Goal: Check status

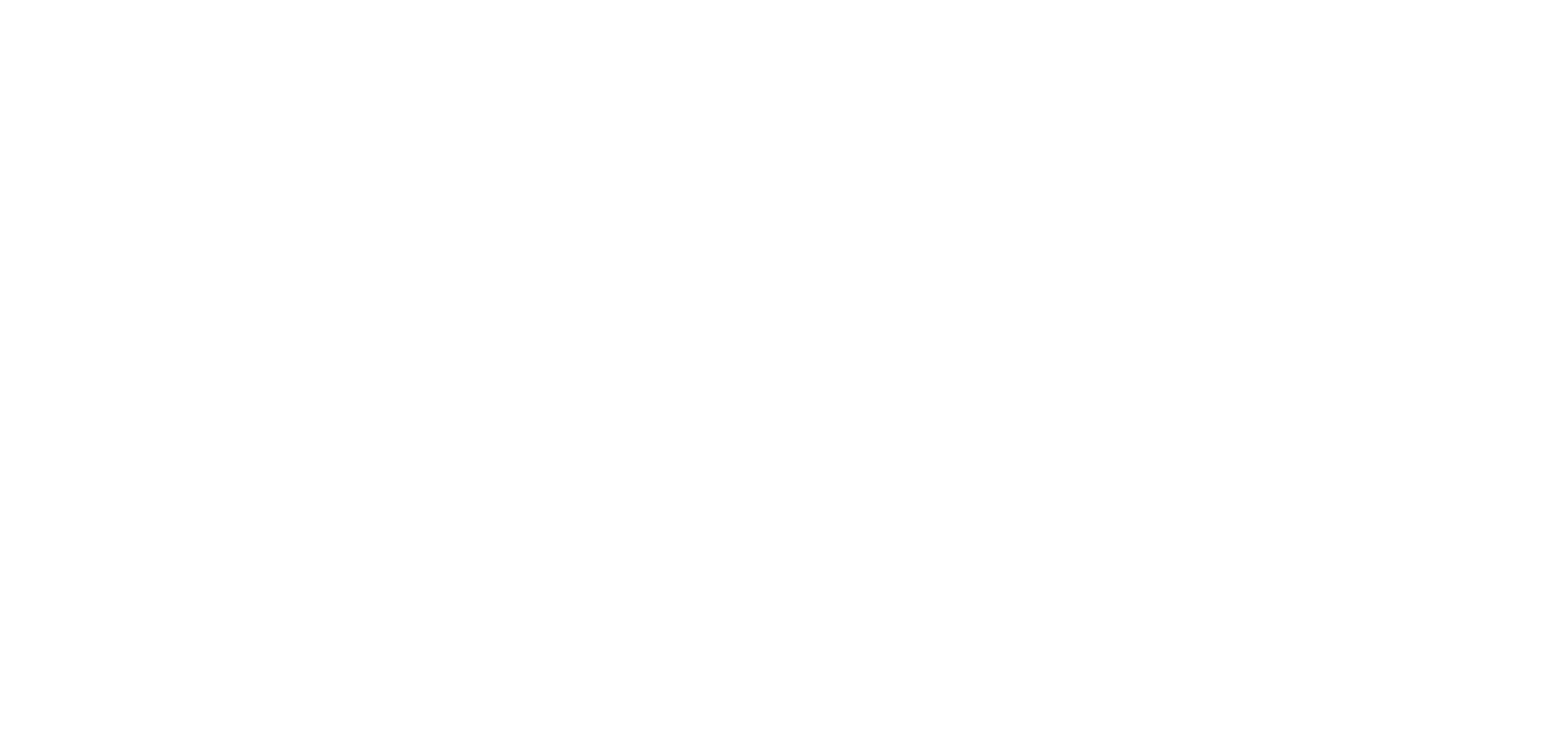
select select "100"
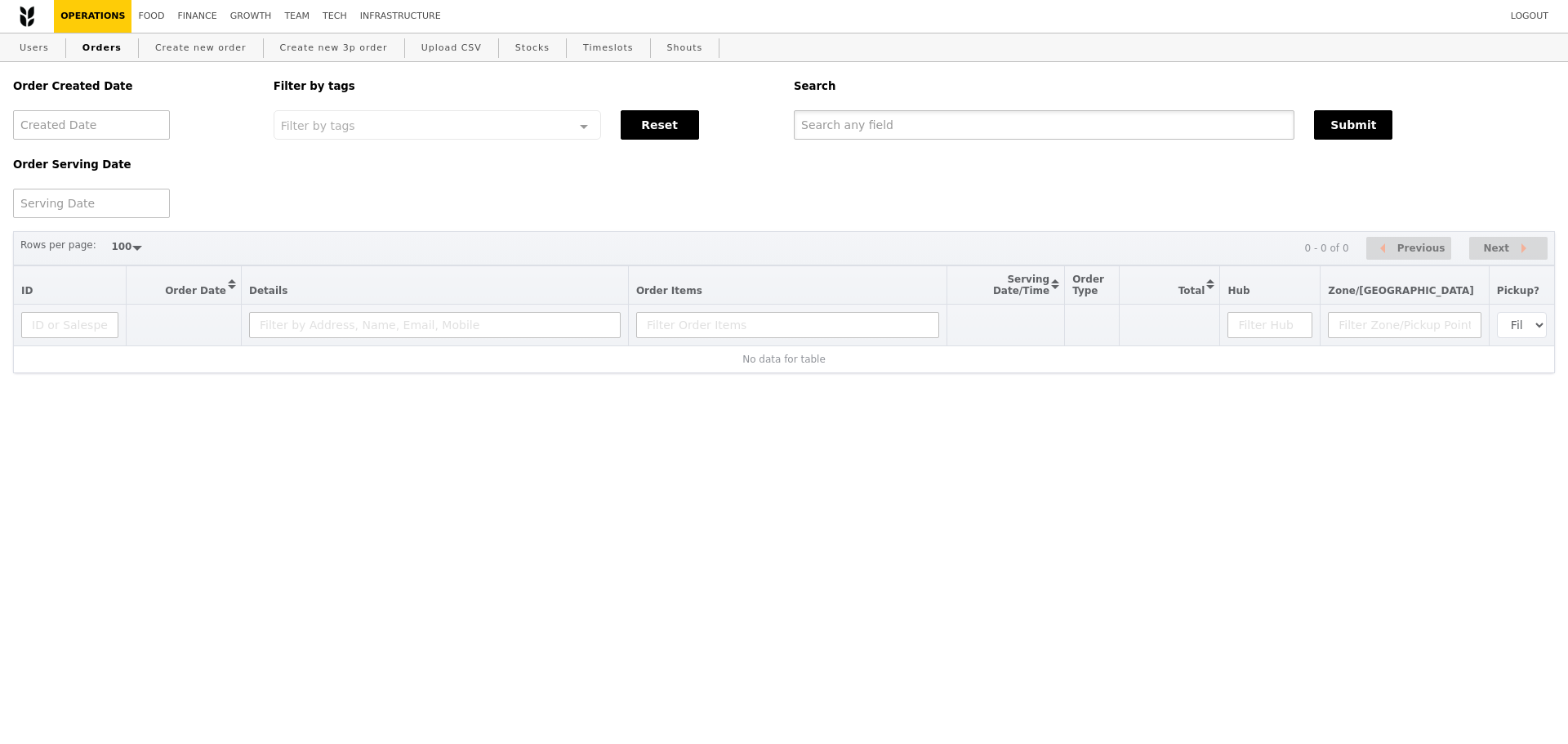
click at [867, 137] on input "text" at bounding box center [1044, 125] width 501 height 30
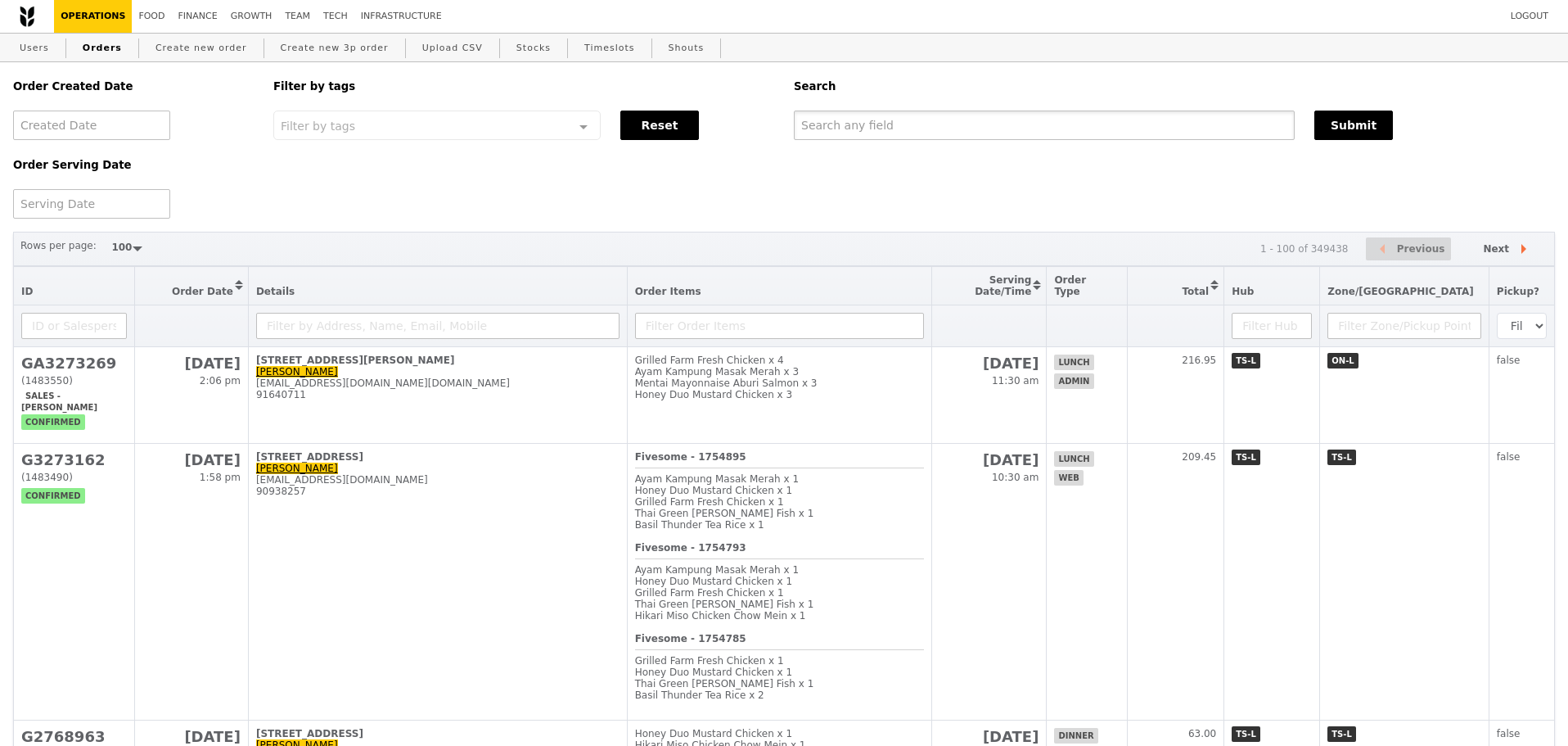
click at [878, 131] on input "text" at bounding box center [1044, 125] width 501 height 30
type input "lawmingzhe"
